Goal: Find contact information: Find contact information

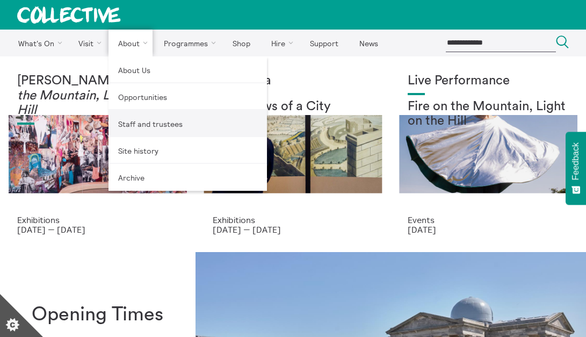
click at [144, 124] on link "Staff and trustees" at bounding box center [188, 123] width 159 height 27
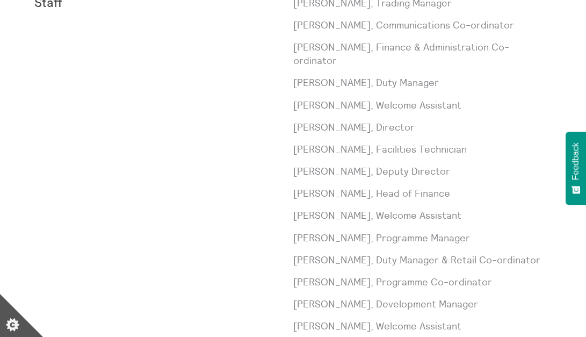
scroll to position [347, 0]
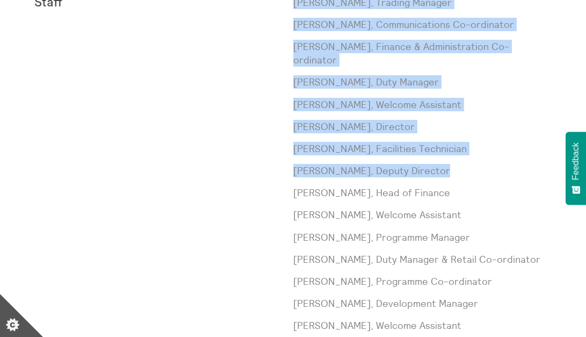
drag, startPoint x: 442, startPoint y: 156, endPoint x: 271, endPoint y: 165, distance: 171.1
click at [271, 165] on div "Staff Paul Andrews, Trading Manager Laura Baliman, Communications Co-ordinator …" at bounding box center [293, 260] width 518 height 528
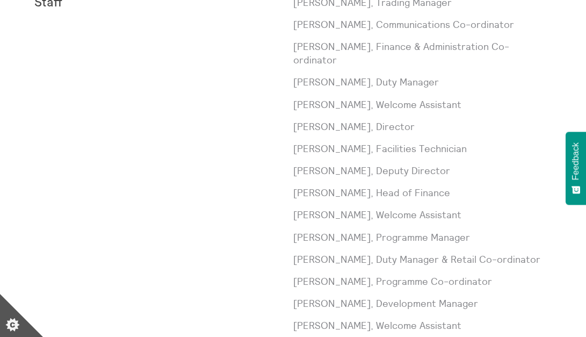
click at [369, 186] on p "Rob Conner, Head of Finance" at bounding box center [422, 192] width 259 height 13
drag, startPoint x: 445, startPoint y: 155, endPoint x: 294, endPoint y: 160, distance: 150.6
click at [294, 164] on p "Jane Connarty, Deputy Director" at bounding box center [422, 170] width 259 height 13
copy p "Jane Connarty, Deputy Director"
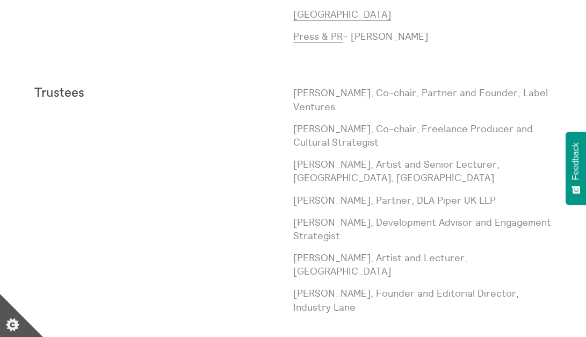
scroll to position [987, 0]
